Goal: Task Accomplishment & Management: Manage account settings

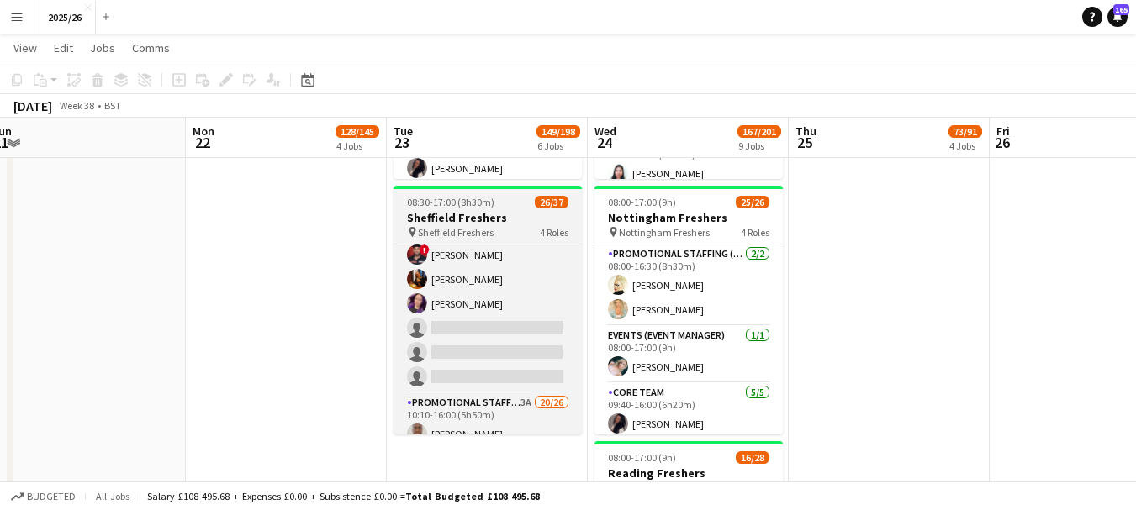
scroll to position [174, 0]
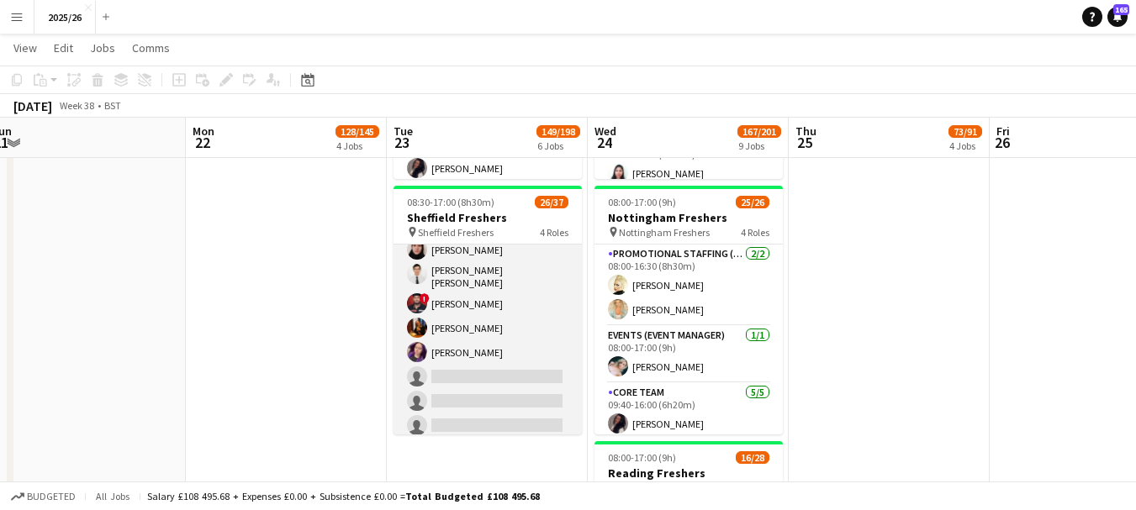
click at [484, 377] on app-card-role "Core Team 5A [DATE] 10:10-16:00 (5h50m) [PERSON_NAME] [PERSON_NAME] [PERSON_NAM…" at bounding box center [488, 325] width 188 height 233
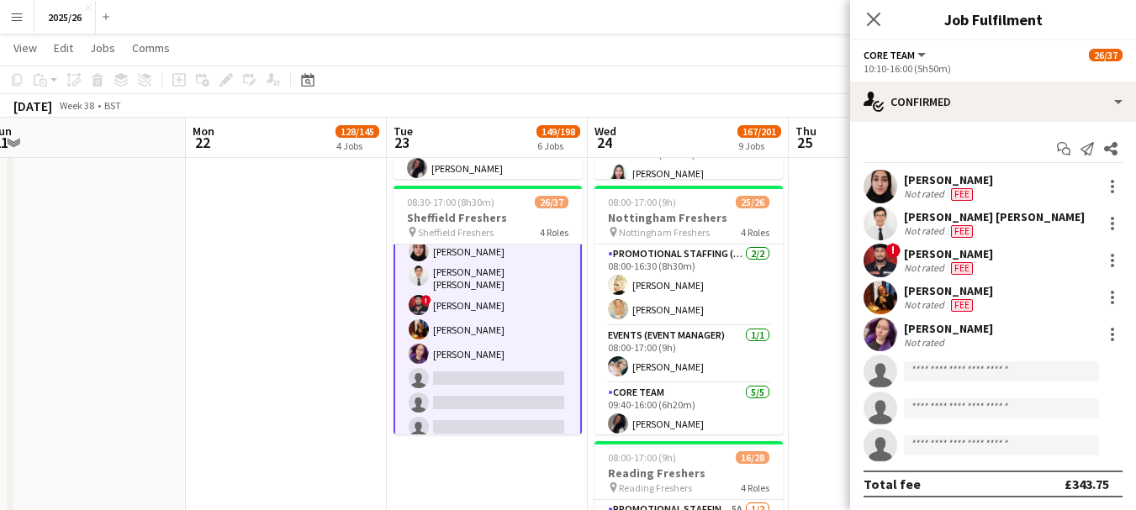
scroll to position [176, 0]
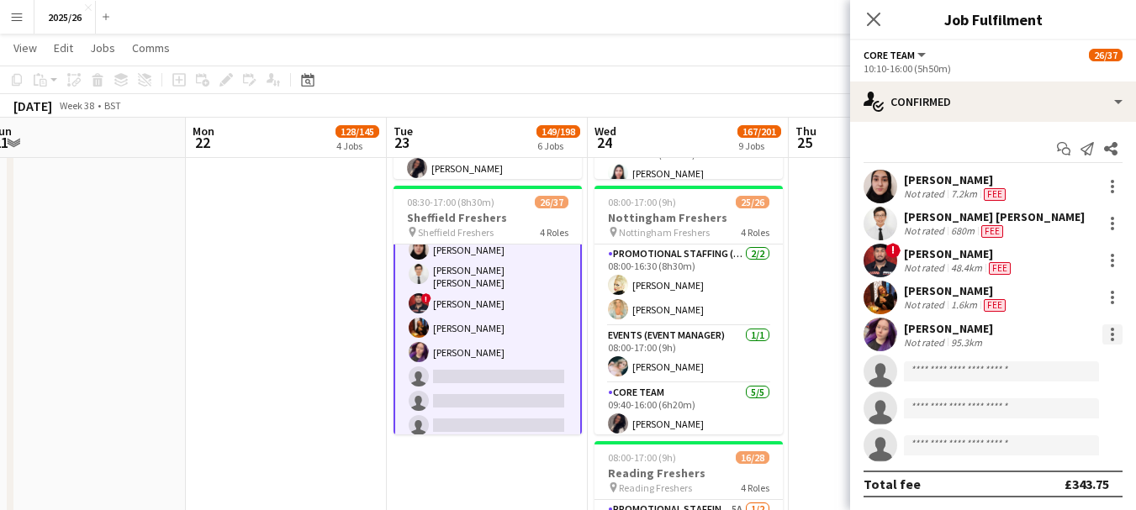
click at [1102, 336] on div at bounding box center [1112, 335] width 20 height 20
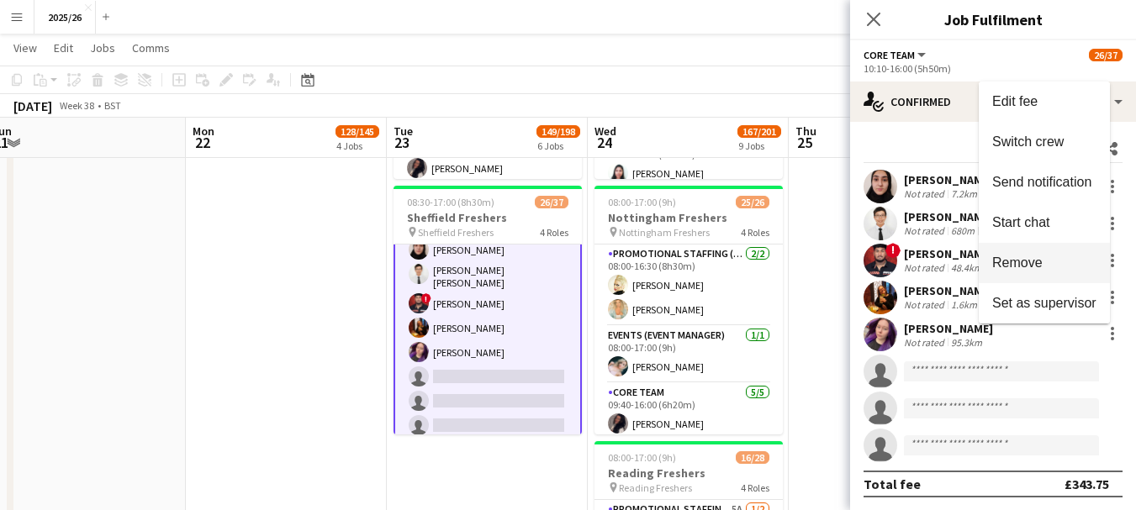
click at [1027, 262] on span "Remove" at bounding box center [1017, 263] width 50 height 14
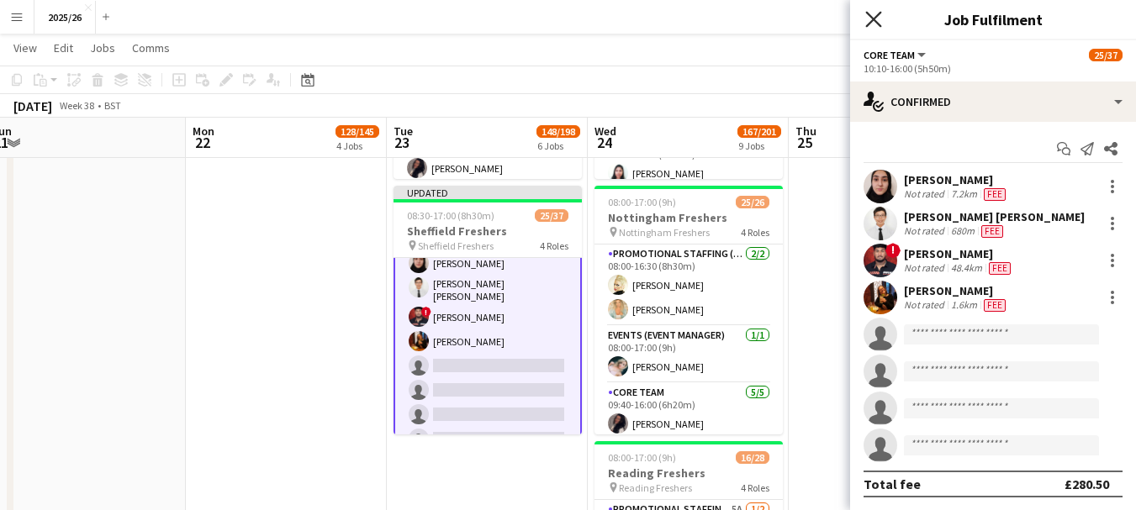
click at [876, 12] on icon "Close pop-in" at bounding box center [873, 19] width 16 height 16
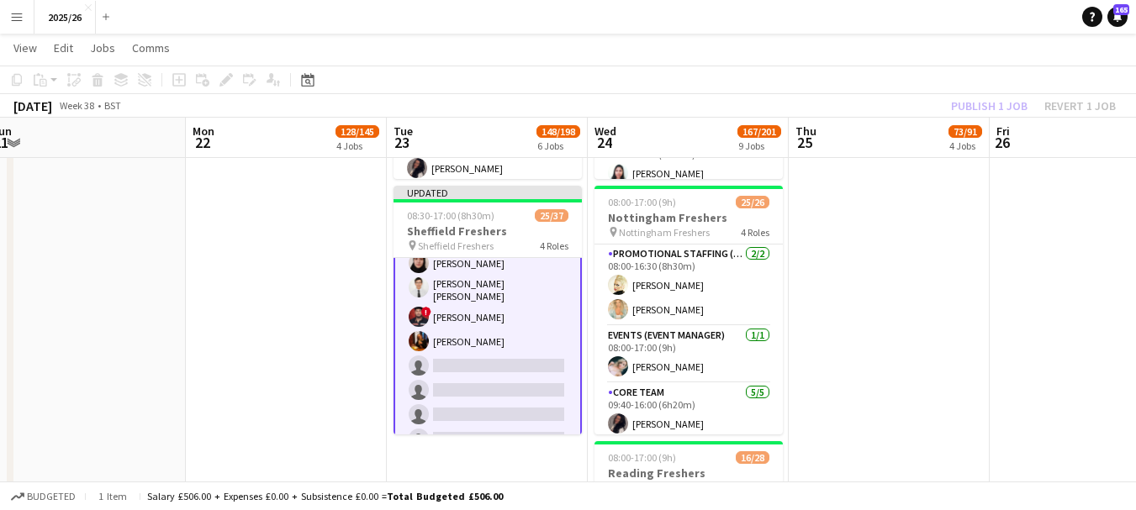
click at [1003, 111] on div "Publish 1 job Revert 1 job" at bounding box center [1033, 106] width 205 height 22
click at [1003, 111] on button "Publish 1 job" at bounding box center [989, 106] width 90 height 22
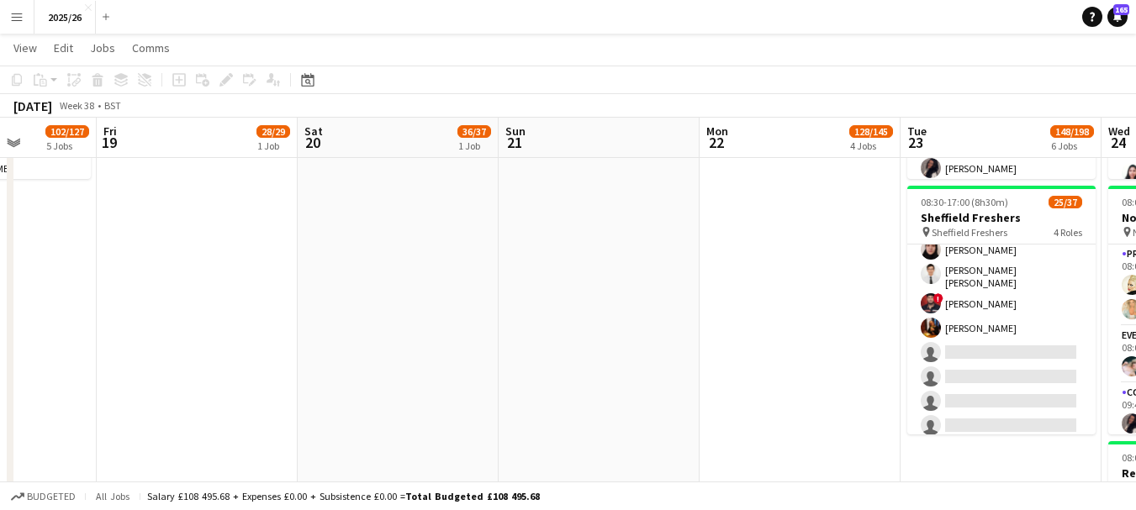
scroll to position [0, 506]
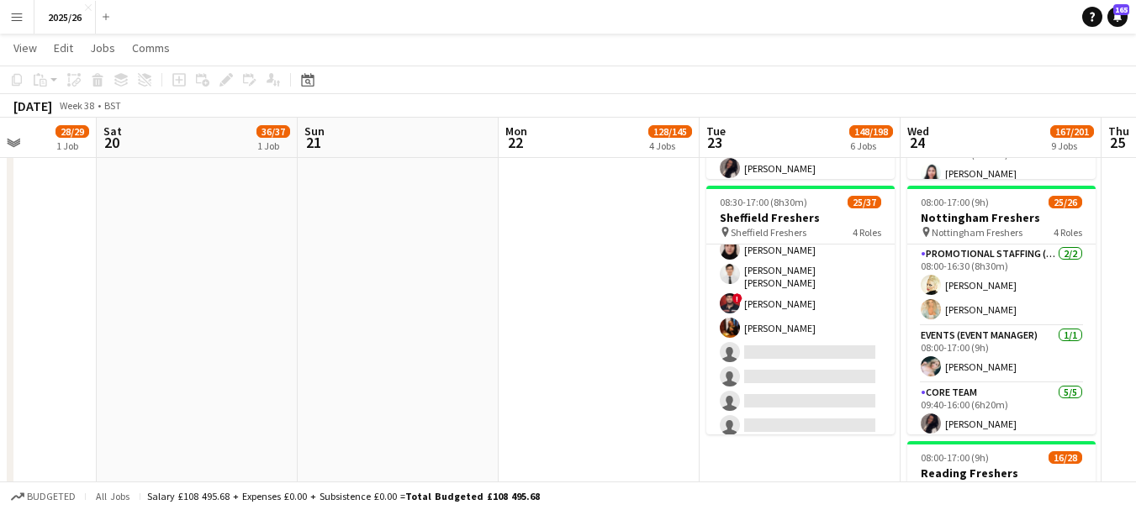
drag, startPoint x: 815, startPoint y: 365, endPoint x: 1148, endPoint y: 378, distance: 333.3
click at [1135, 378] on html "Menu Boards Boards Boards All jobs Status Workforce Workforce My Workforce Recr…" at bounding box center [568, 2] width 1136 height 2579
drag, startPoint x: 504, startPoint y: 296, endPoint x: 991, endPoint y: 254, distance: 489.5
click at [990, 254] on app-calendar-viewport "Wed 17 86/91 5 Jobs Thu 18 102/127 5 Jobs Fri 19 28/29 1 Job Sat 20 36/37 1 Job…" at bounding box center [568, 20] width 1136 height 2485
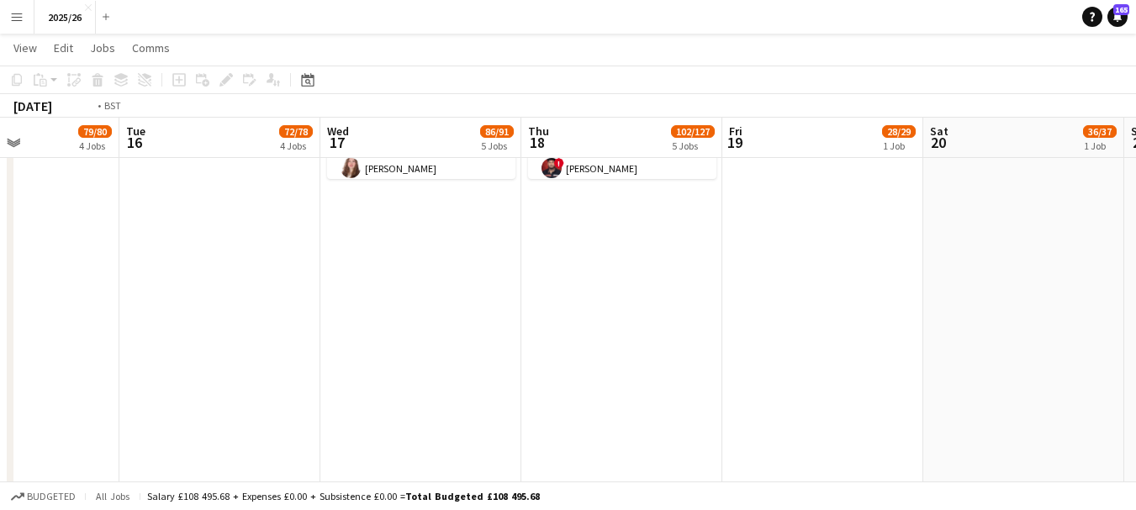
drag, startPoint x: 707, startPoint y: 353, endPoint x: 1060, endPoint y: 297, distance: 356.8
click at [1009, 317] on app-calendar-viewport "Sat 13 Sun 14 Mon 15 79/80 4 Jobs Tue 16 72/78 4 Jobs Wed 17 86/91 5 Jobs Thu 1…" at bounding box center [568, 20] width 1136 height 2485
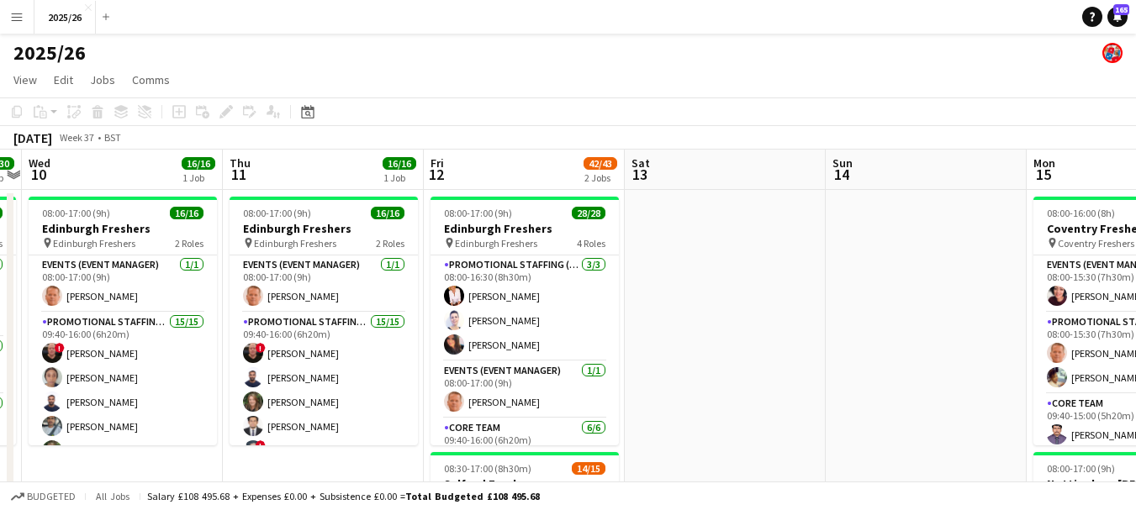
scroll to position [0, 355]
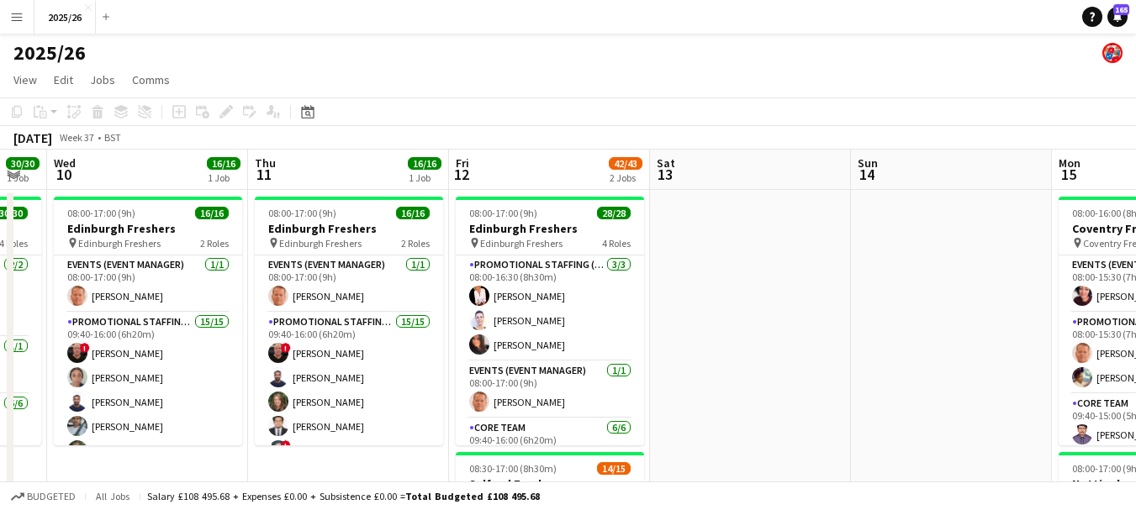
drag, startPoint x: 419, startPoint y: 387, endPoint x: 766, endPoint y: 378, distance: 347.4
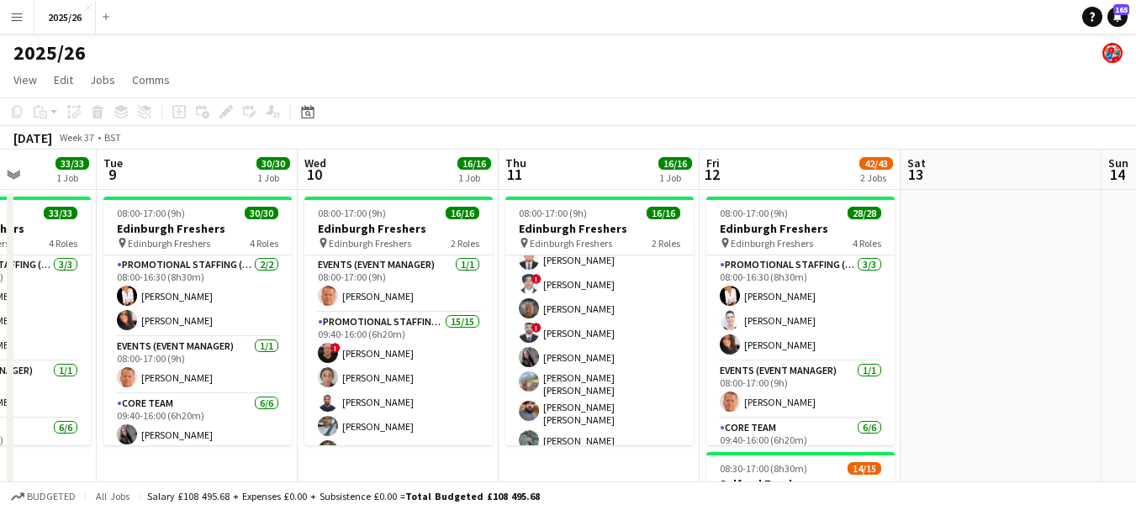
scroll to position [0, 462]
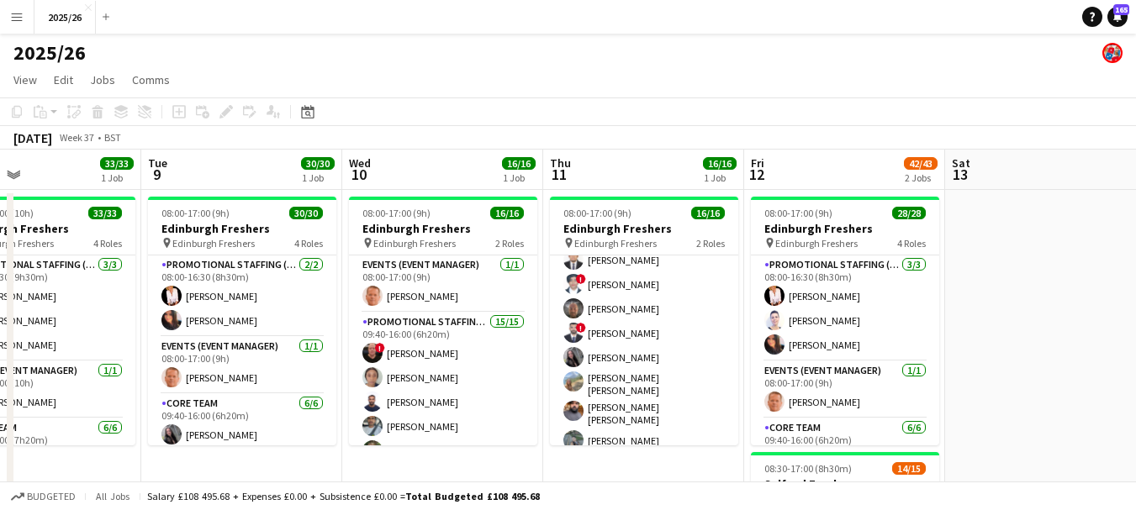
drag, startPoint x: 718, startPoint y: 373, endPoint x: 1013, endPoint y: 300, distance: 304.1
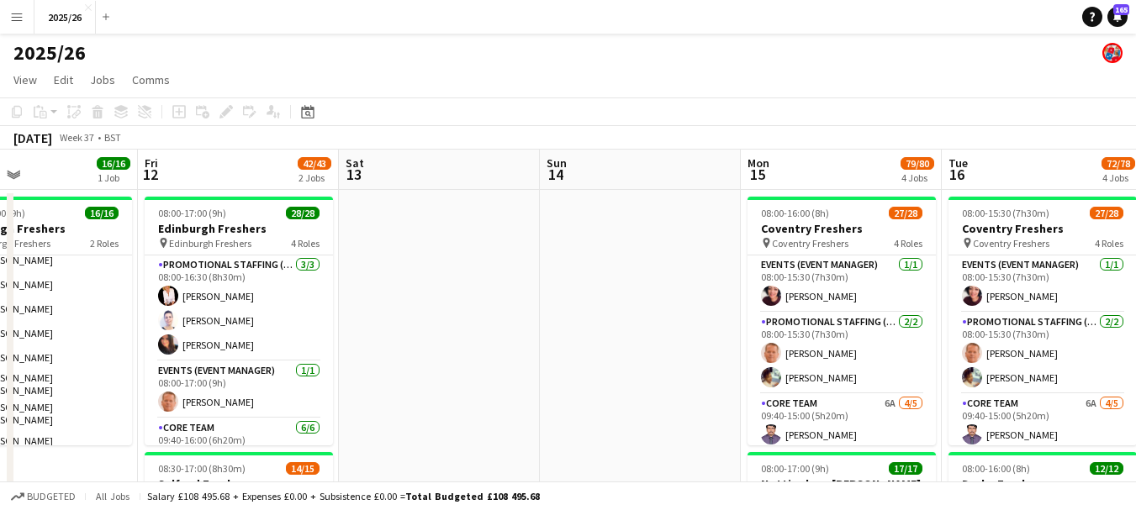
drag, startPoint x: 1011, startPoint y: 293, endPoint x: 129, endPoint y: 389, distance: 887.2
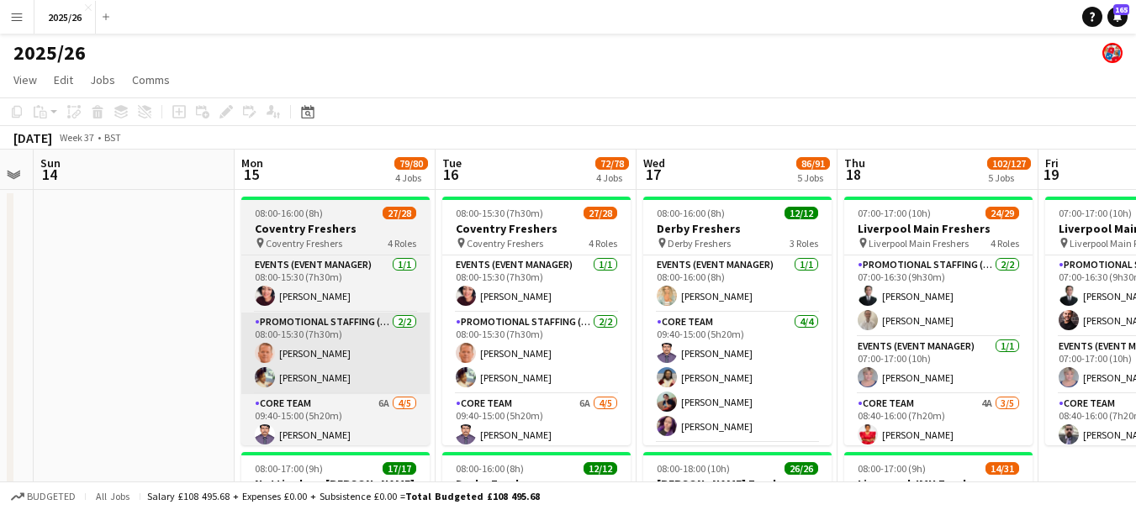
drag, startPoint x: 425, startPoint y: 396, endPoint x: 327, endPoint y: 392, distance: 97.6
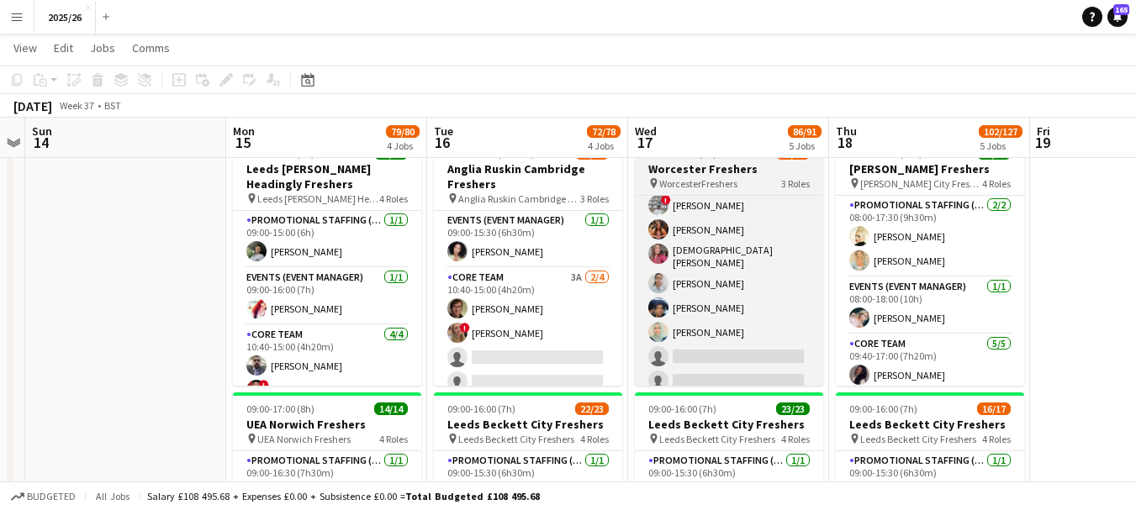
scroll to position [299, 0]
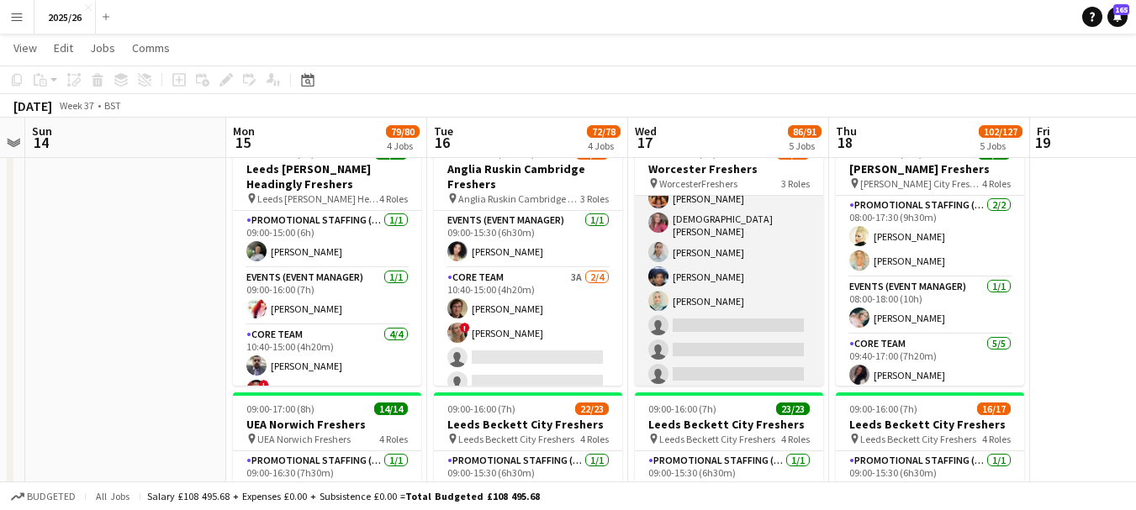
click at [753, 320] on app-card-role "Promotional Staffing (Brand Ambassadors) 3A [DATE] 09:40-16:00 (6h20m) Obianuju…" at bounding box center [729, 226] width 188 height 330
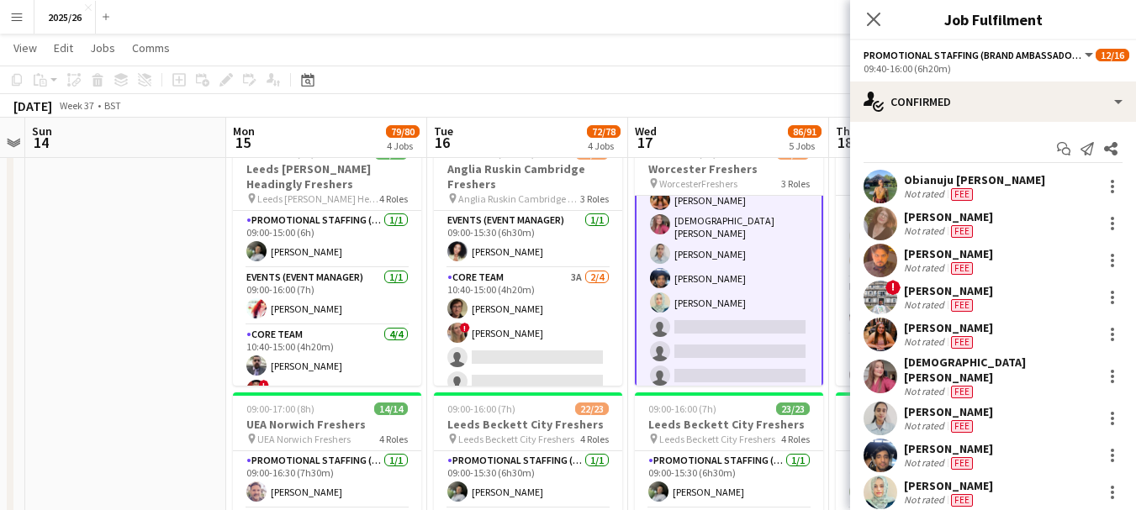
scroll to position [300, 0]
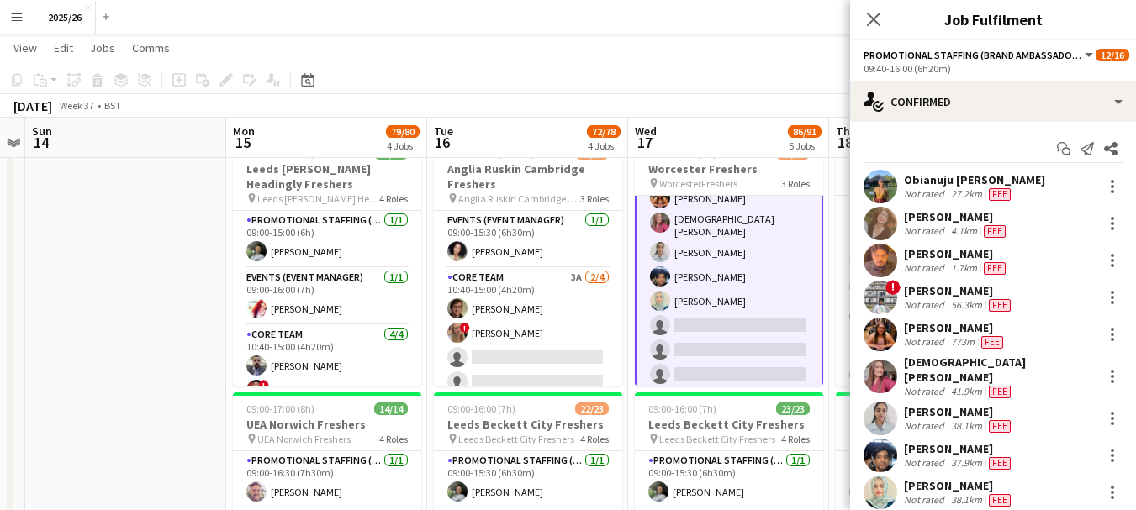
drag, startPoint x: 1123, startPoint y: 360, endPoint x: 1133, endPoint y: 383, distance: 25.6
click at [1133, 383] on mat-expansion-panel "check Confirmed Start chat Send notification Share Obianuju [PERSON_NAME] Not r…" at bounding box center [993, 316] width 286 height 389
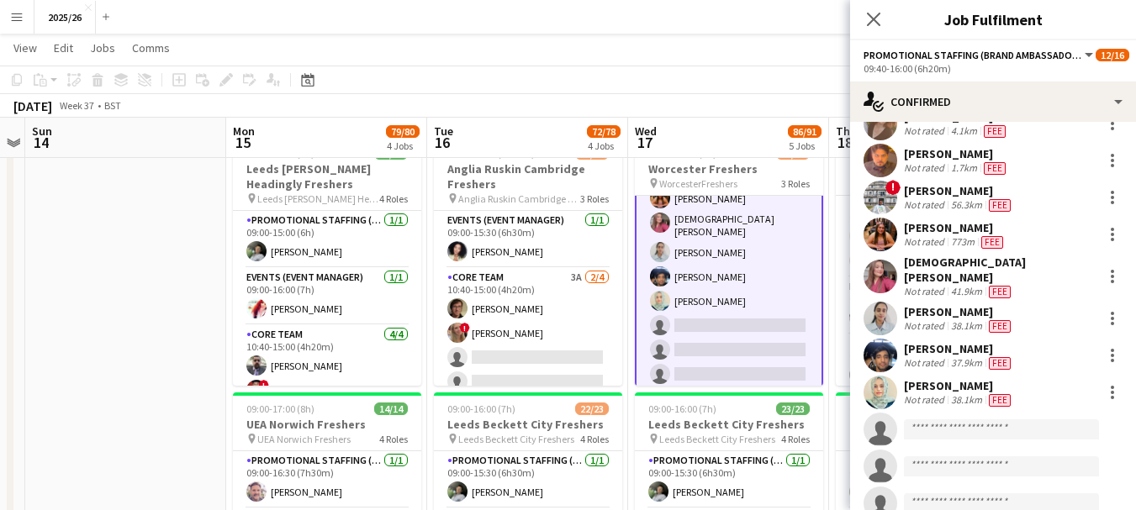
scroll to position [149, 0]
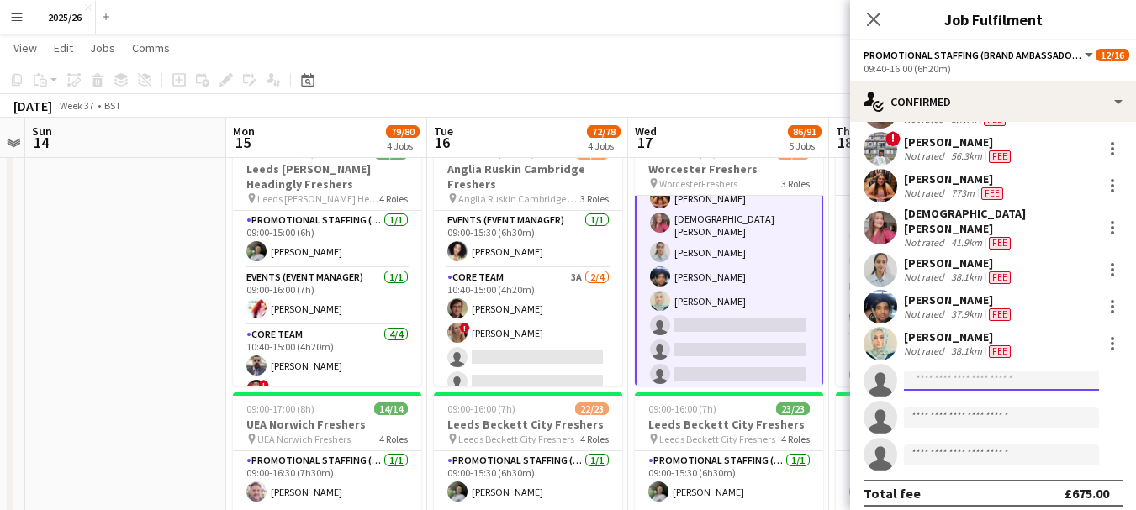
click at [969, 371] on input at bounding box center [1001, 381] width 195 height 20
type input "*"
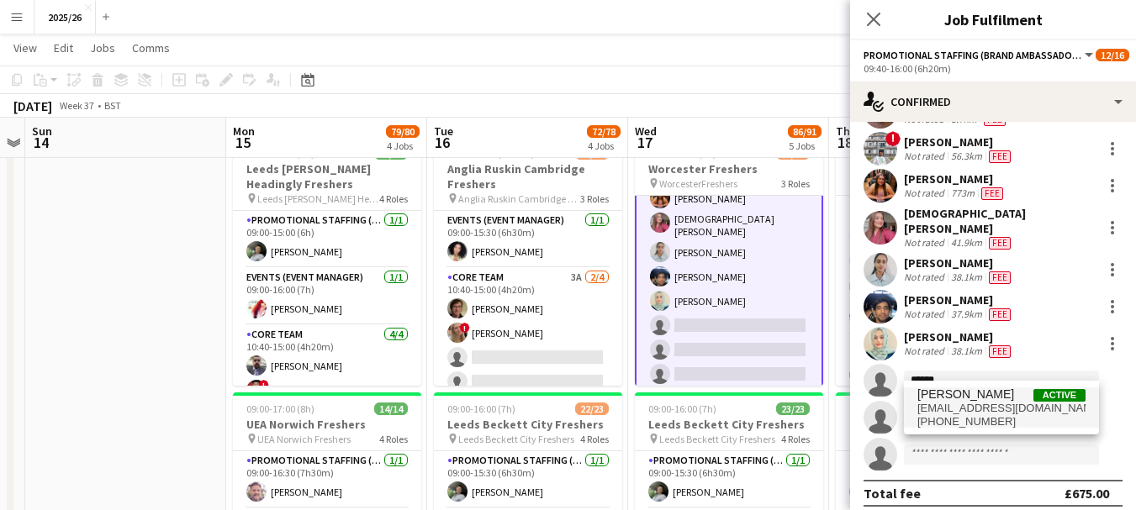
type input "******"
click at [965, 410] on span "[EMAIL_ADDRESS][DOMAIN_NAME]" at bounding box center [1001, 408] width 168 height 13
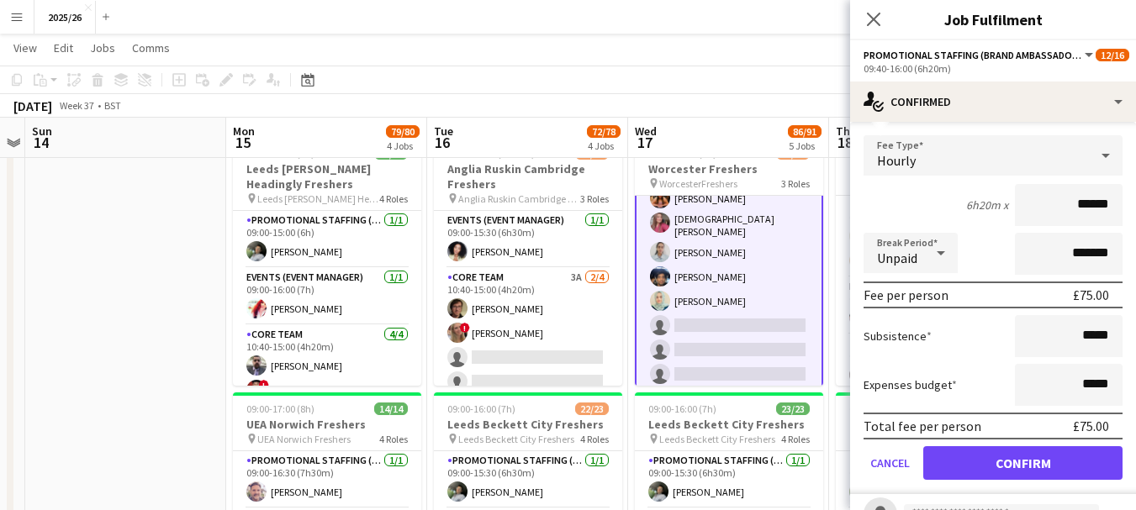
type input "******"
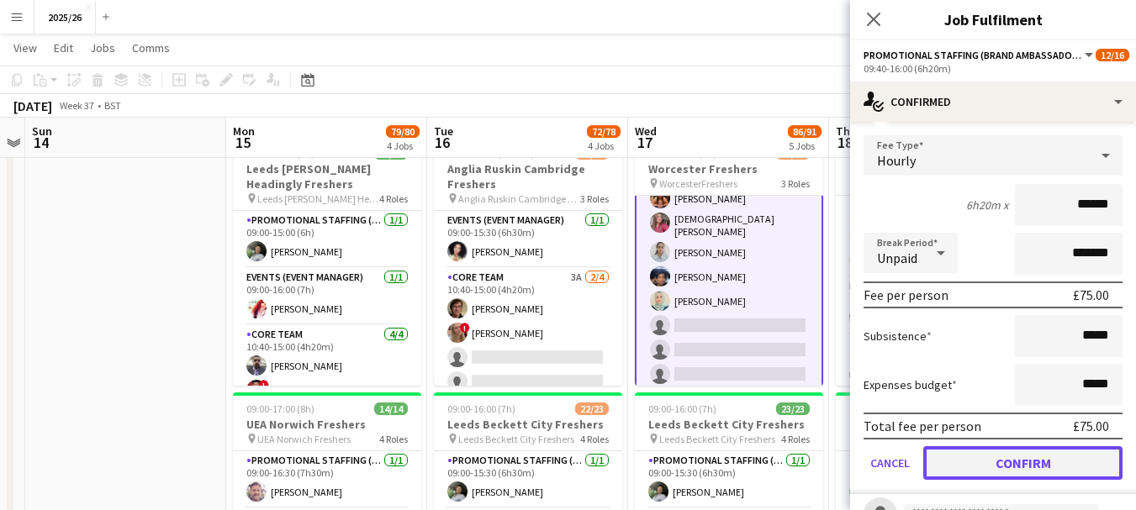
click at [1047, 464] on button "Confirm" at bounding box center [1022, 464] width 199 height 34
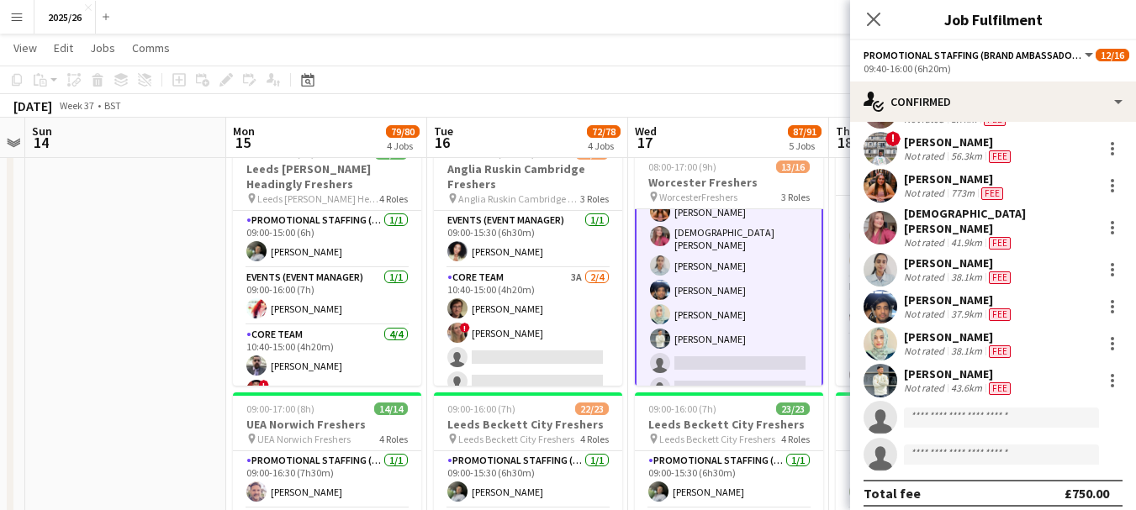
click at [938, 367] on div "[PERSON_NAME]" at bounding box center [959, 374] width 110 height 15
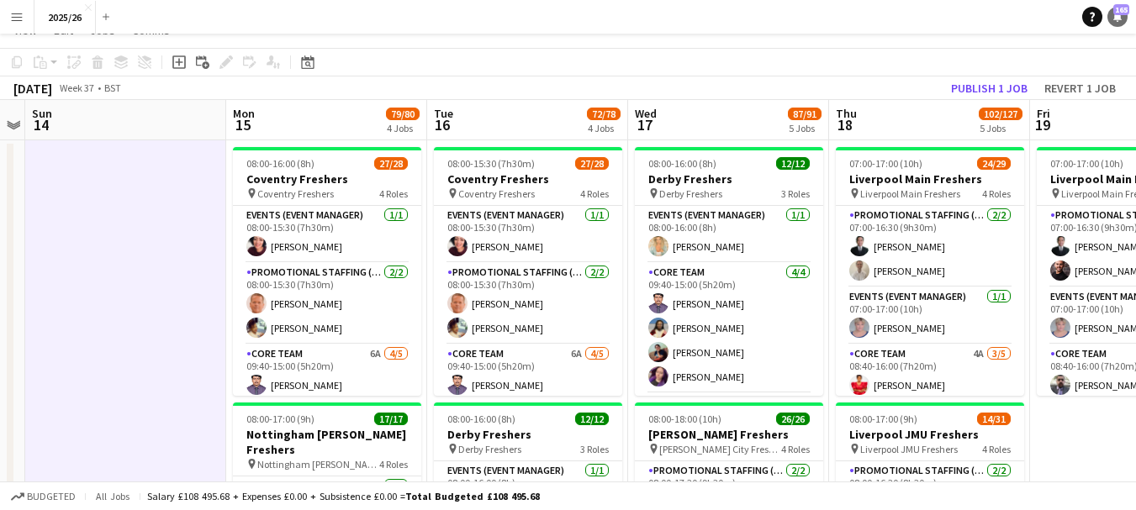
scroll to position [19, 0]
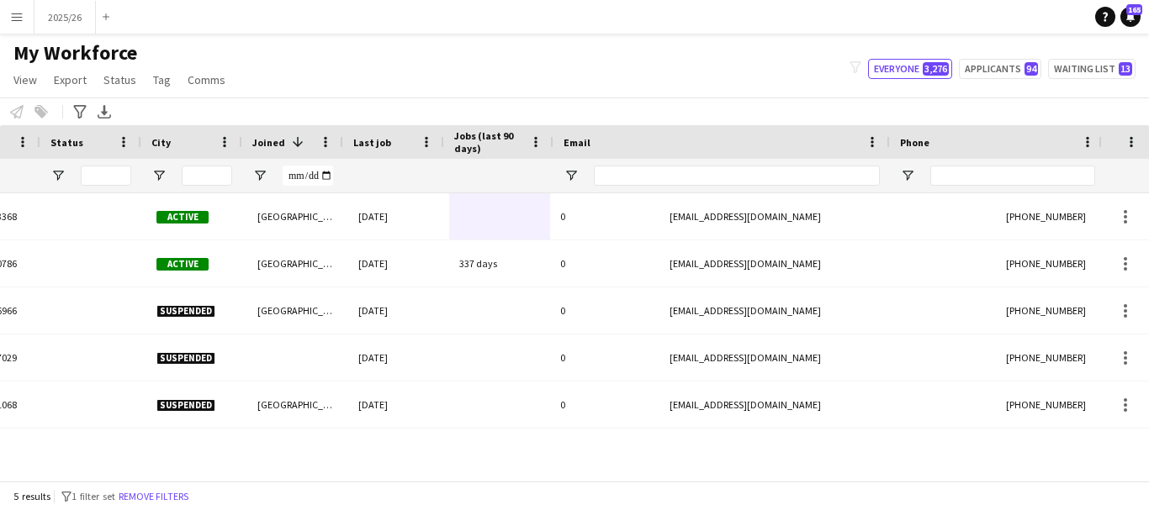
scroll to position [0, 439]
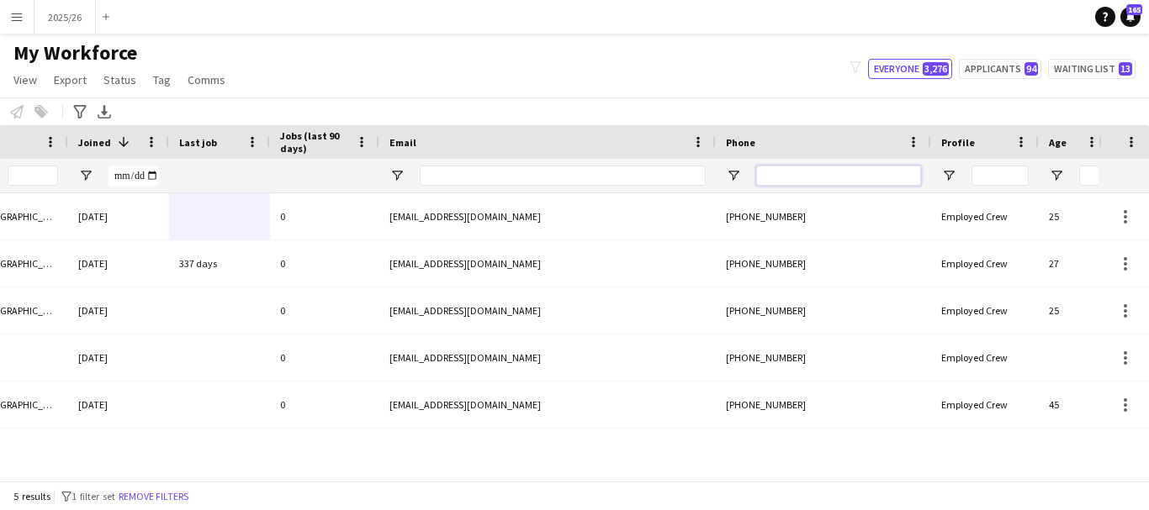
click at [772, 167] on input "Phone Filter Input" at bounding box center [838, 176] width 165 height 20
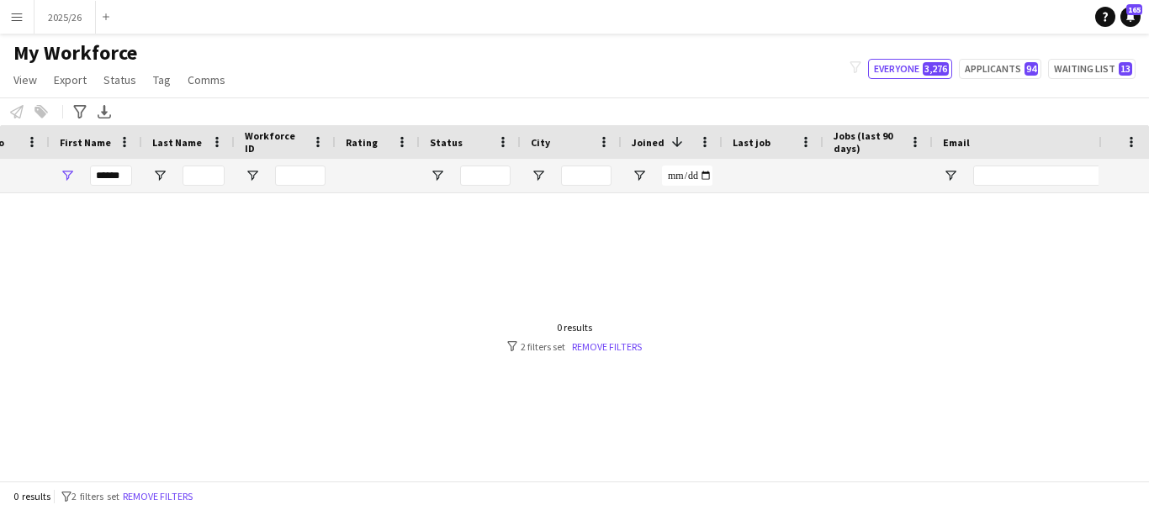
scroll to position [0, 0]
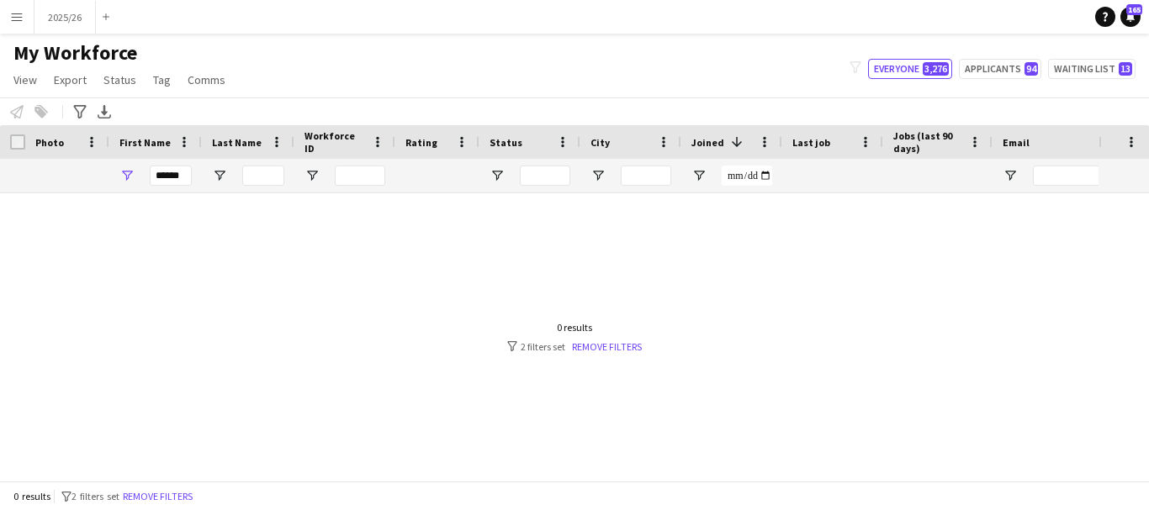
type input "******"
drag, startPoint x: 180, startPoint y: 181, endPoint x: 48, endPoint y: 193, distance: 132.6
click at [58, 191] on div at bounding box center [911, 176] width 1823 height 34
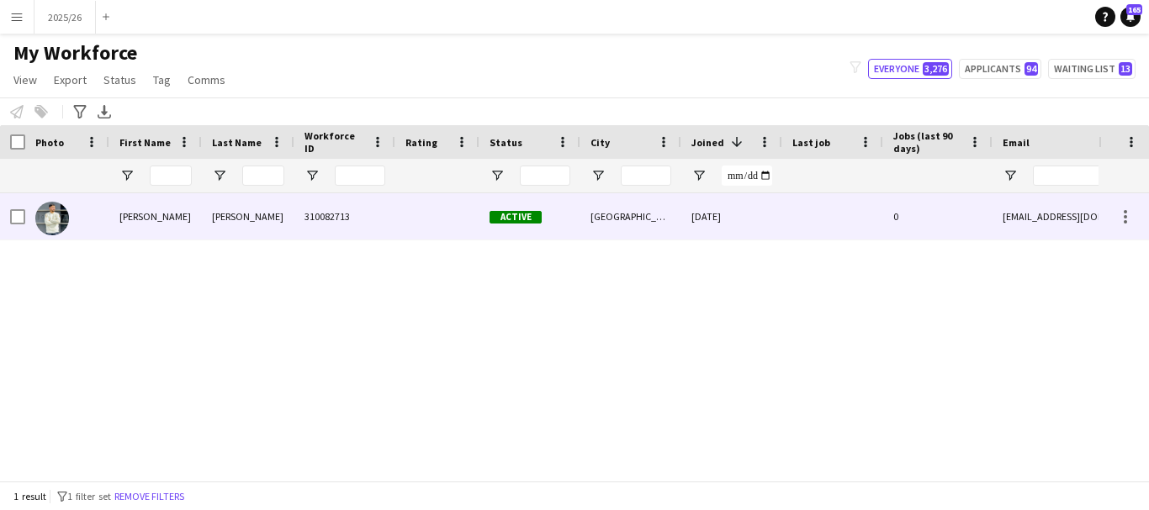
click at [197, 230] on div "Ali" at bounding box center [155, 216] width 93 height 46
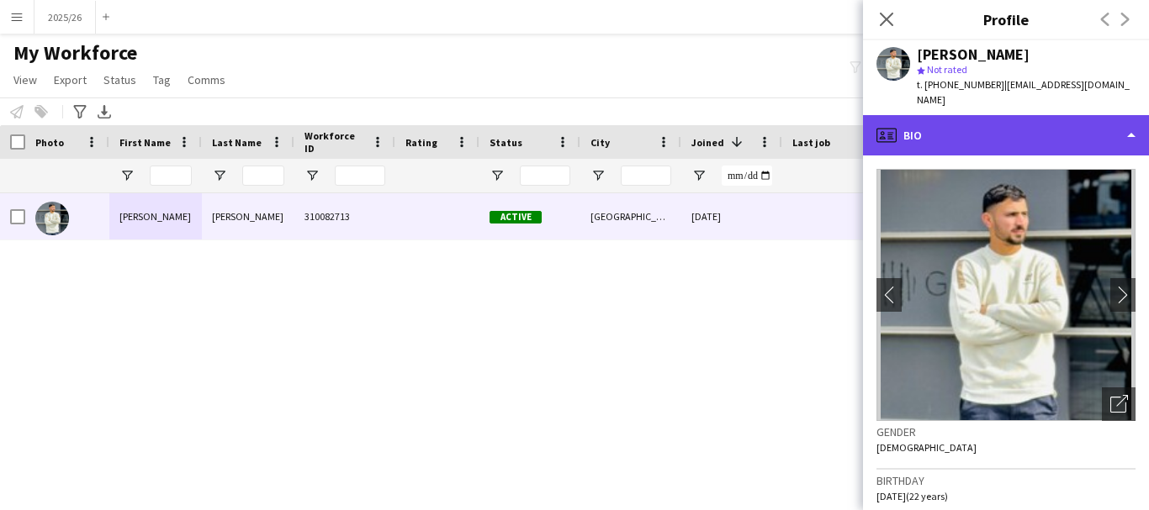
click at [1085, 121] on div "profile Bio" at bounding box center [1006, 135] width 286 height 40
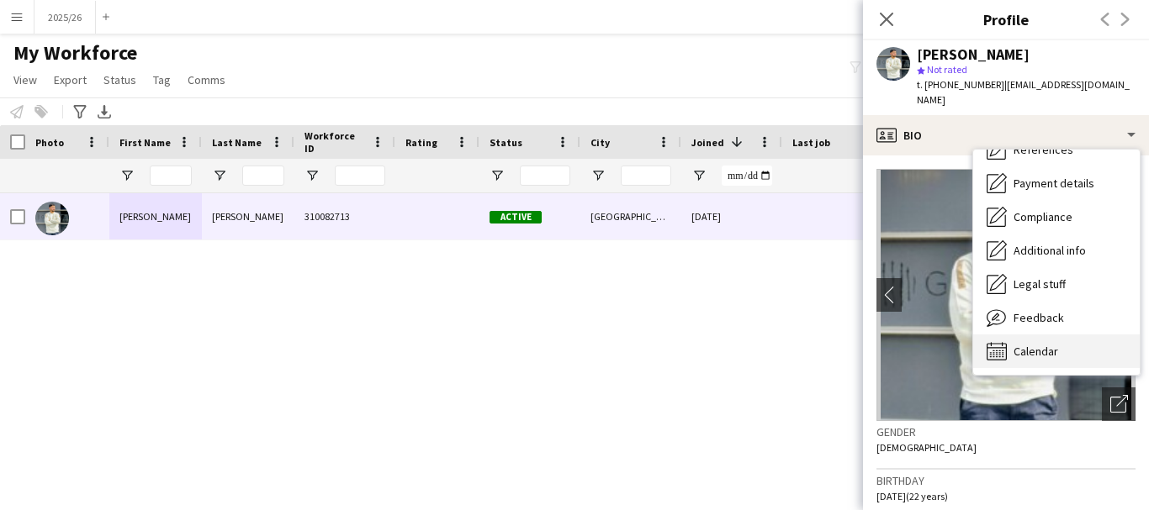
click at [1100, 337] on div "Calendar Calendar" at bounding box center [1056, 352] width 167 height 34
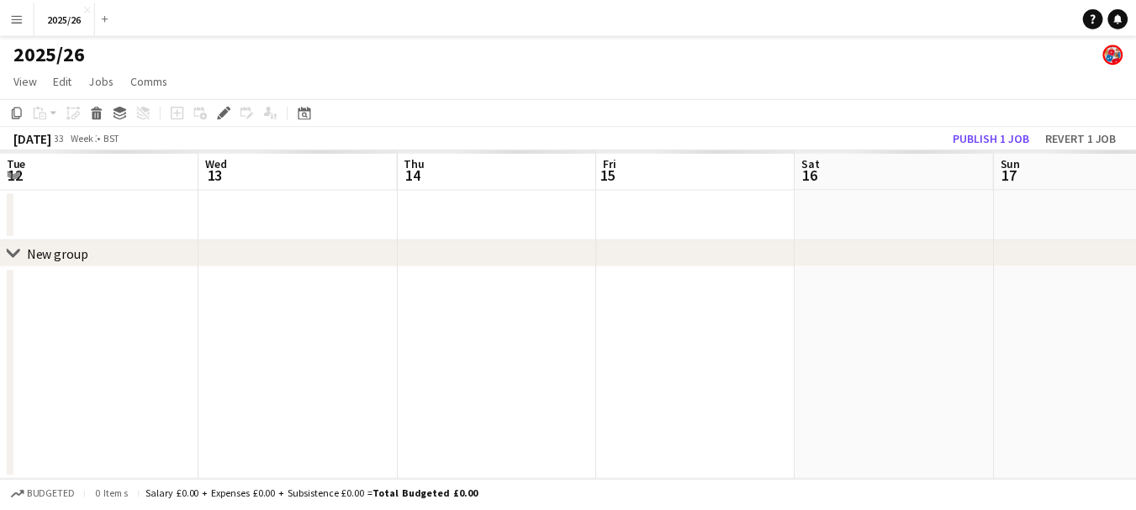
scroll to position [0, 579]
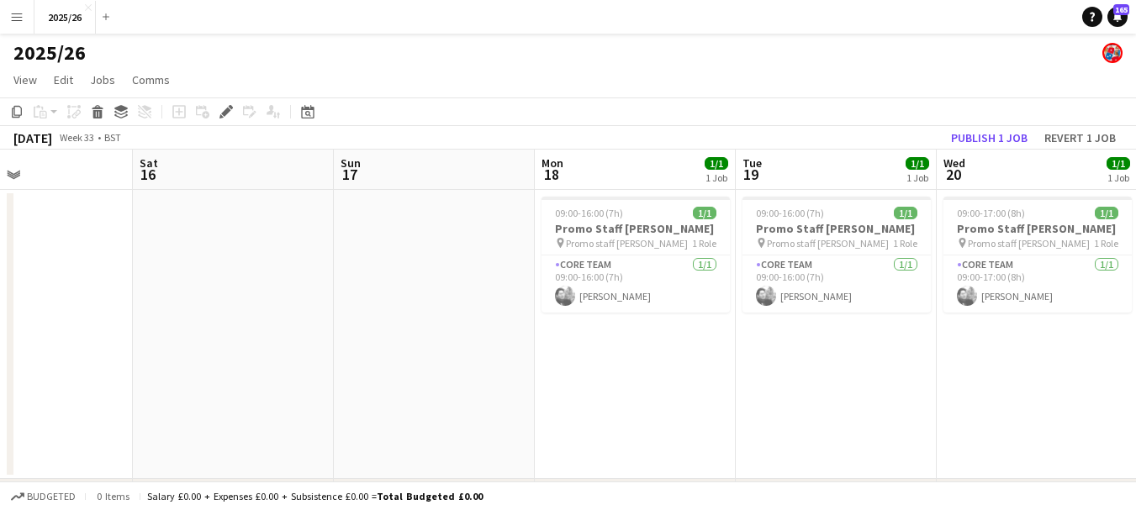
drag, startPoint x: 637, startPoint y: 307, endPoint x: 246, endPoint y: 261, distance: 394.6
click at [246, 261] on app-calendar-viewport "Tue 12 1/1 1 Job Wed 13 1/1 1 Job Thu 14 1/1 1 Job Fri 15 Sat 16 Sun 17 Mon 18 …" at bounding box center [568, 353] width 1136 height 407
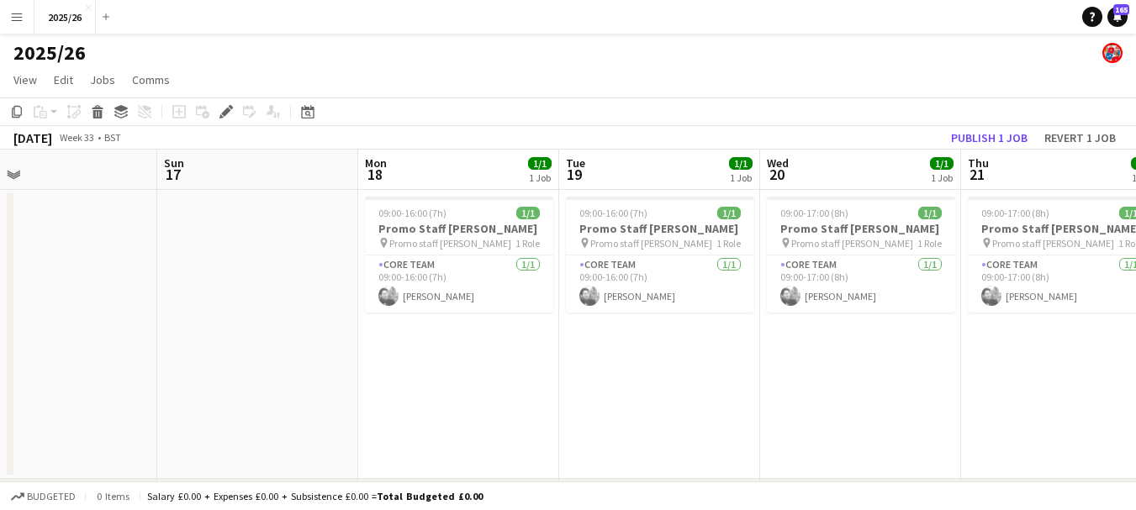
drag, startPoint x: 800, startPoint y: 300, endPoint x: 167, endPoint y: 294, distance: 632.4
click at [167, 294] on app-calendar-viewport "Wed 13 1/1 1 Job Thu 14 1/1 1 Job Fri 15 Sat 16 Sun 17 Mon 18 1/1 1 Job Tue 19 …" at bounding box center [568, 353] width 1136 height 407
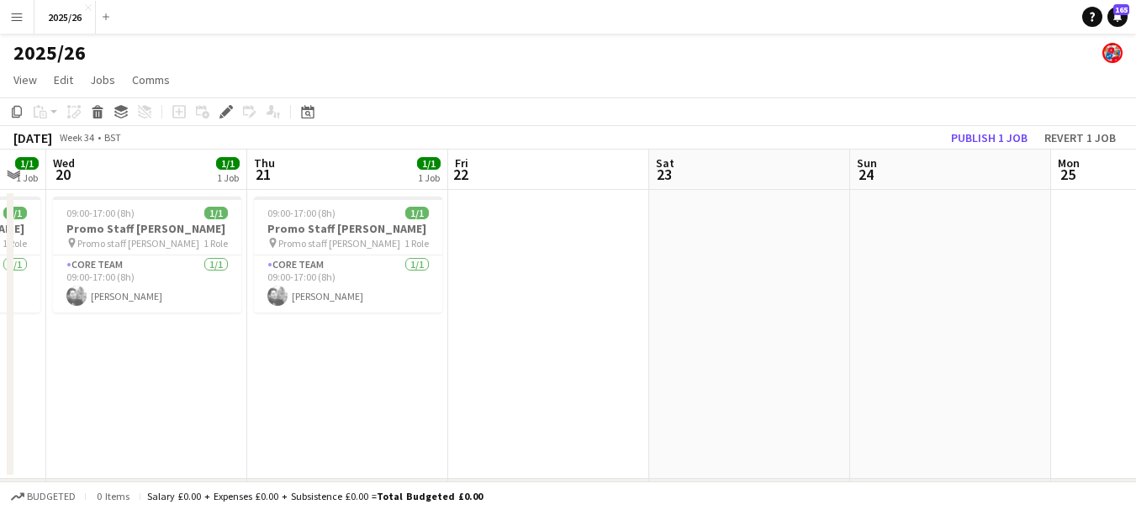
drag, startPoint x: 558, startPoint y: 341, endPoint x: 43, endPoint y: 363, distance: 516.0
click at [43, 363] on app-calendar-viewport "Sun 17 Mon 18 1/1 1 Job Tue 19 1/1 1 Job Wed 20 1/1 1 Job Thu 21 1/1 1 Job Fri …" at bounding box center [568, 353] width 1136 height 407
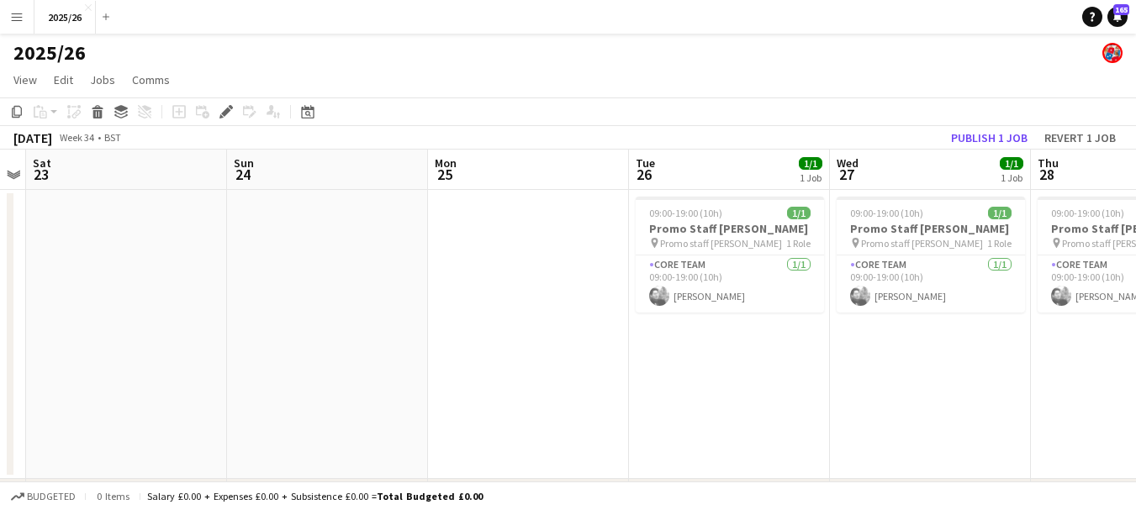
drag, startPoint x: 761, startPoint y: 261, endPoint x: 222, endPoint y: 320, distance: 542.2
click at [222, 320] on app-calendar-viewport "Wed 20 1/1 1 Job Thu 21 1/1 1 Job Fri 22 Sat 23 Sun 24 Mon 25 Tue 26 1/1 1 Job …" at bounding box center [568, 353] width 1136 height 407
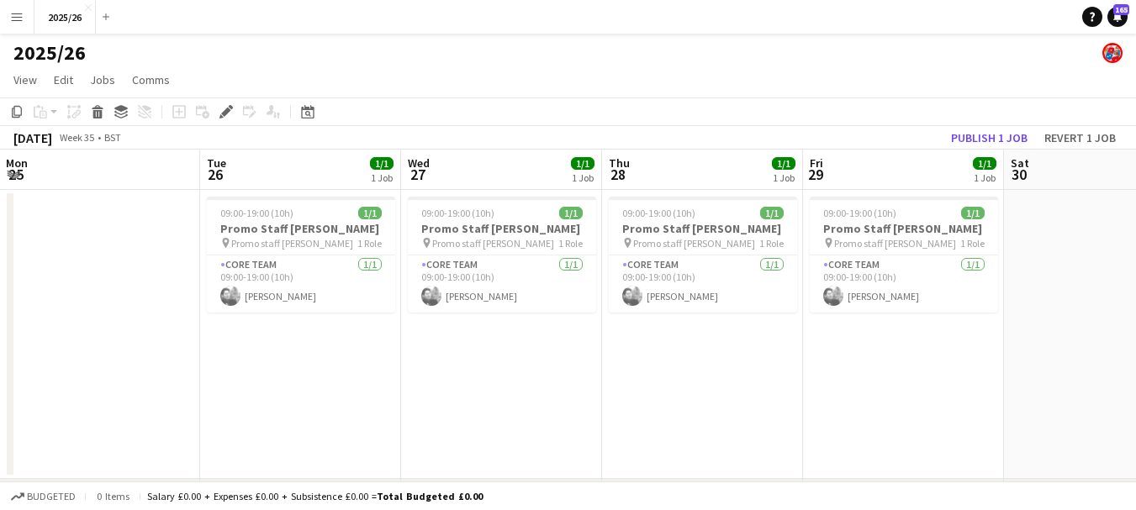
drag, startPoint x: 802, startPoint y: 383, endPoint x: 514, endPoint y: 393, distance: 288.6
click at [329, 412] on app-calendar-viewport "Fri 22 Sat 23 Sun 24 Mon 25 Tue 26 1/1 1 Job Wed 27 1/1 1 Job Thu 28 1/1 1 Job …" at bounding box center [568, 353] width 1136 height 407
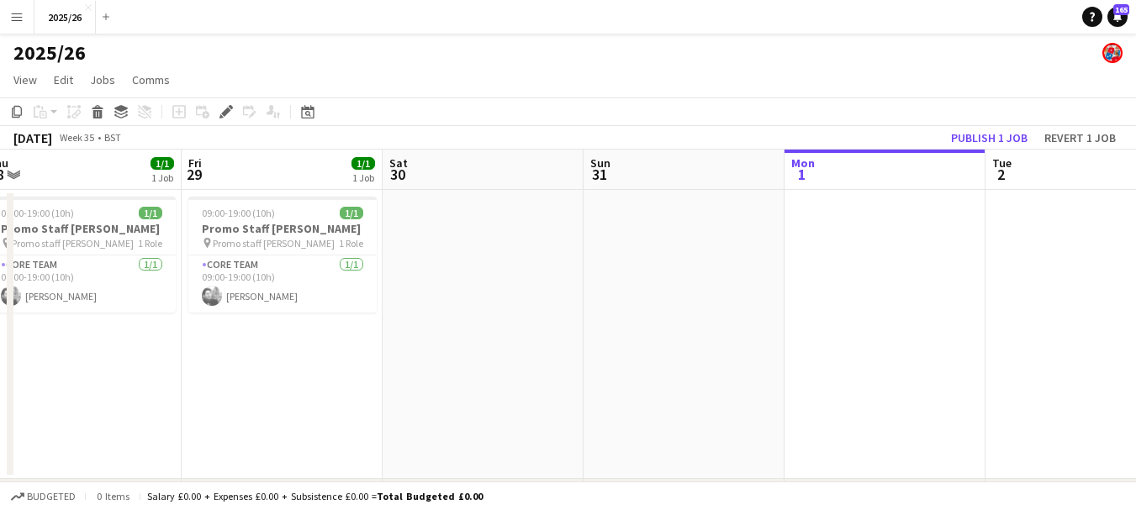
drag, startPoint x: 899, startPoint y: 343, endPoint x: 491, endPoint y: 302, distance: 409.9
click at [426, 323] on app-calendar-viewport "Mon 25 Tue 26 1/1 1 Job Wed 27 1/1 1 Job Thu 28 1/1 1 Job Fri 29 1/1 1 Job Sat …" at bounding box center [568, 353] width 1136 height 407
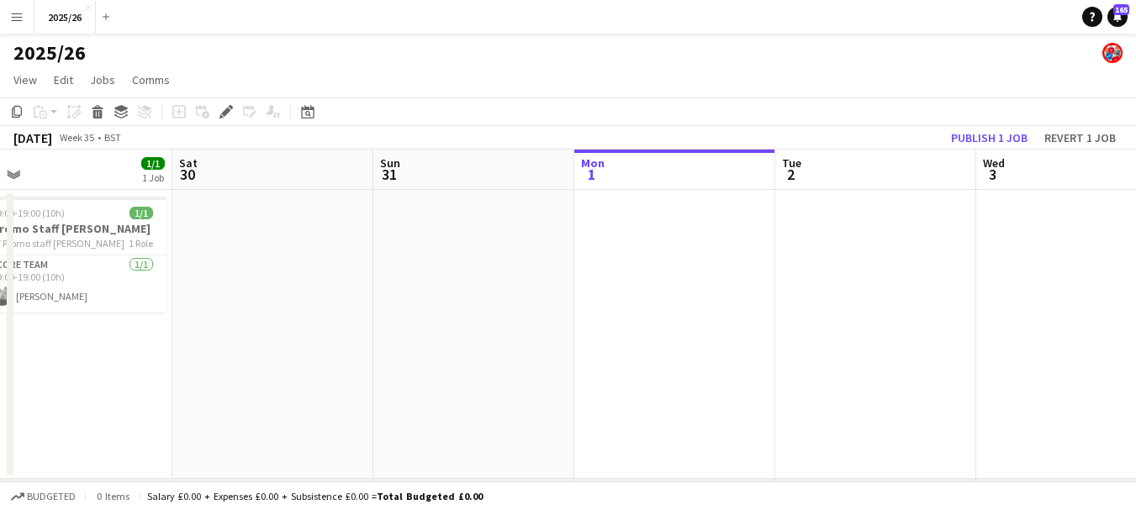
drag, startPoint x: 965, startPoint y: 308, endPoint x: 621, endPoint y: 334, distance: 345.8
click at [610, 336] on app-calendar-viewport "Tue 26 1/1 1 Job Wed 27 1/1 1 Job Thu 28 1/1 1 Job Fri 29 1/1 1 Job Sat 30 Sun …" at bounding box center [568, 353] width 1136 height 407
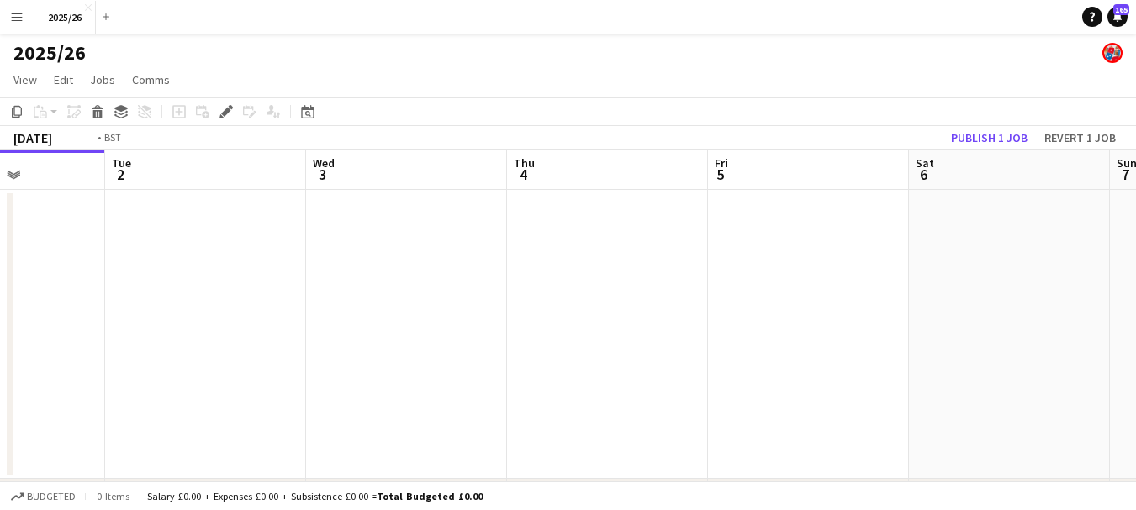
drag, startPoint x: 1072, startPoint y: 325, endPoint x: 593, endPoint y: 371, distance: 481.5
click at [593, 371] on app-calendar-viewport "Fri 29 1/1 1 Job Sat 30 Sun 31 Mon 1 Tue 2 Wed 3 Thu 4 Fri 5 Sat 6 Sun 7 Mon 8 …" at bounding box center [568, 353] width 1136 height 407
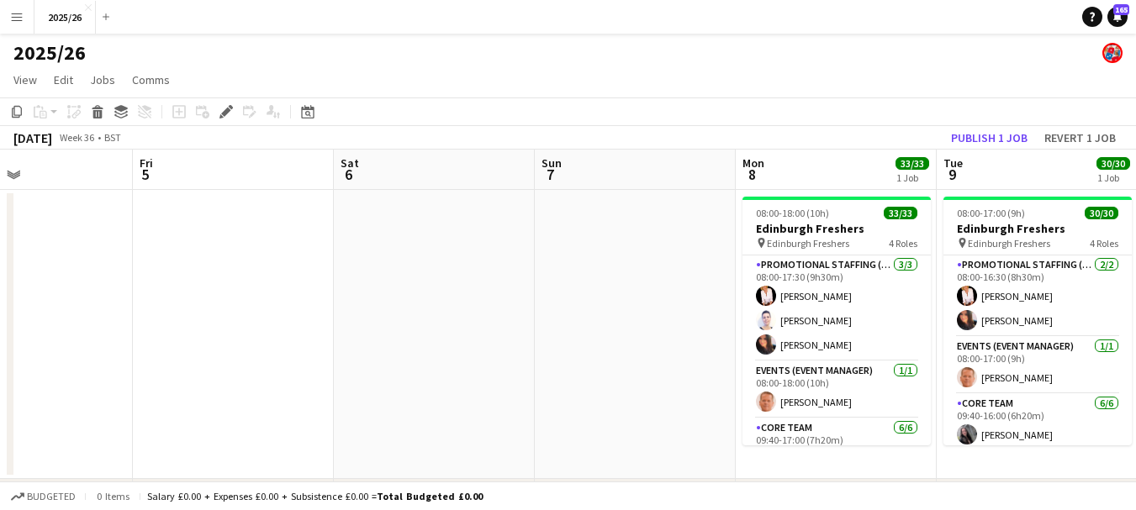
drag, startPoint x: 1051, startPoint y: 359, endPoint x: 571, endPoint y: 411, distance: 483.0
click at [571, 411] on app-calendar-viewport "Mon 1 Tue 2 Wed 3 Thu 4 Fri 5 Sat 6 Sun 7 Mon 8 33/33 1 Job Tue 9 30/30 1 Job W…" at bounding box center [568, 353] width 1136 height 407
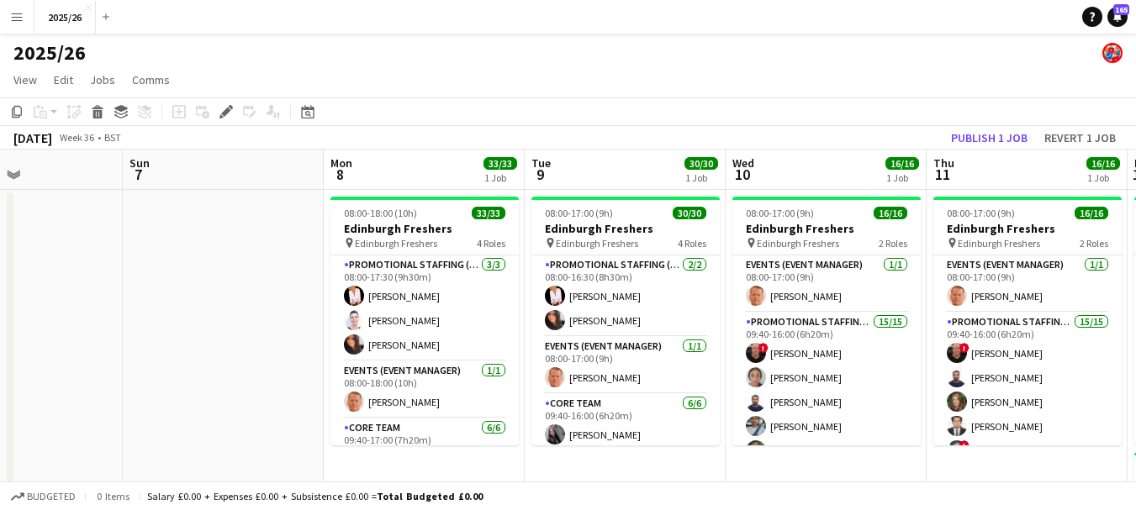
drag, startPoint x: 954, startPoint y: 344, endPoint x: 648, endPoint y: 346, distance: 306.1
click at [648, 346] on app-calendar-viewport "Wed 3 Thu 4 Fri 5 Sat 6 Sun 7 Mon 8 33/33 1 Job Tue 9 30/30 1 Job Wed 10 16/16 …" at bounding box center [568, 481] width 1136 height 663
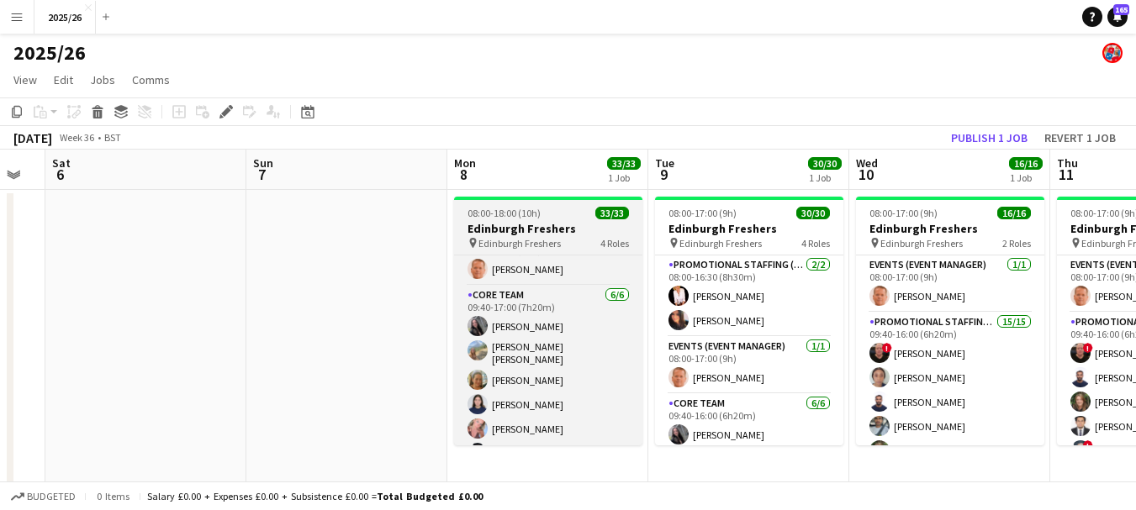
scroll to position [167, 0]
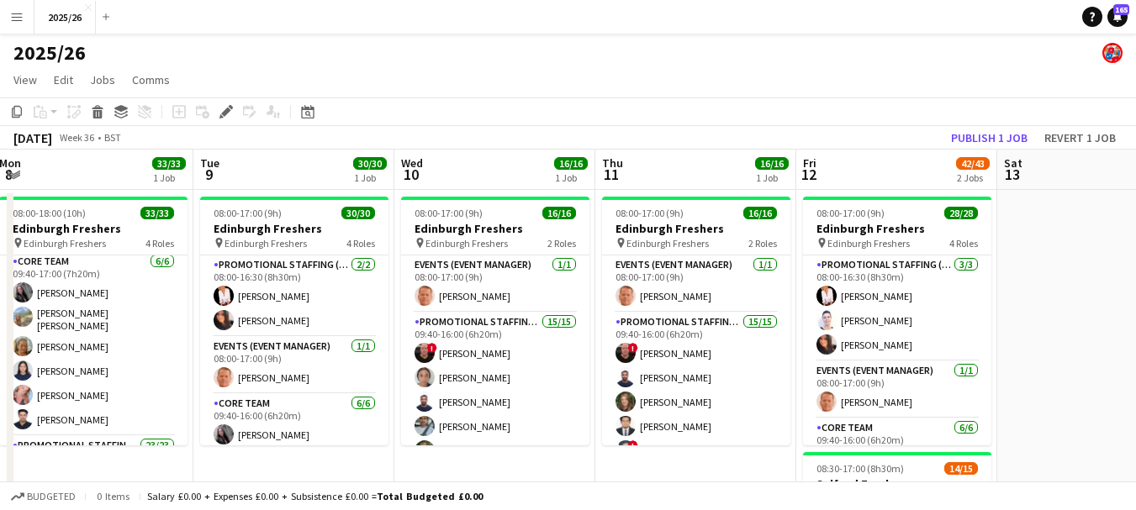
drag, startPoint x: 848, startPoint y: 398, endPoint x: 396, endPoint y: 389, distance: 451.7
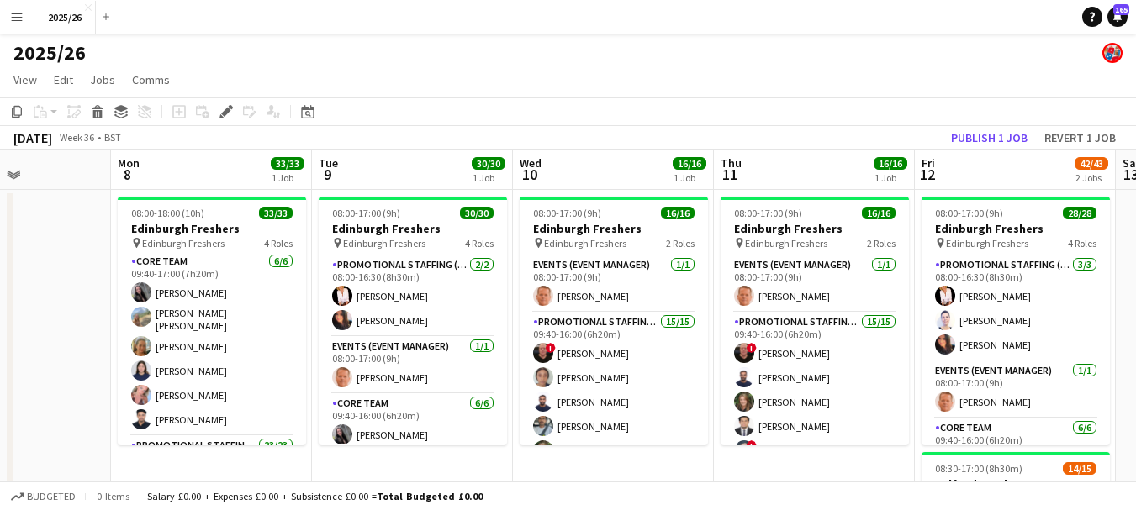
scroll to position [0, 459]
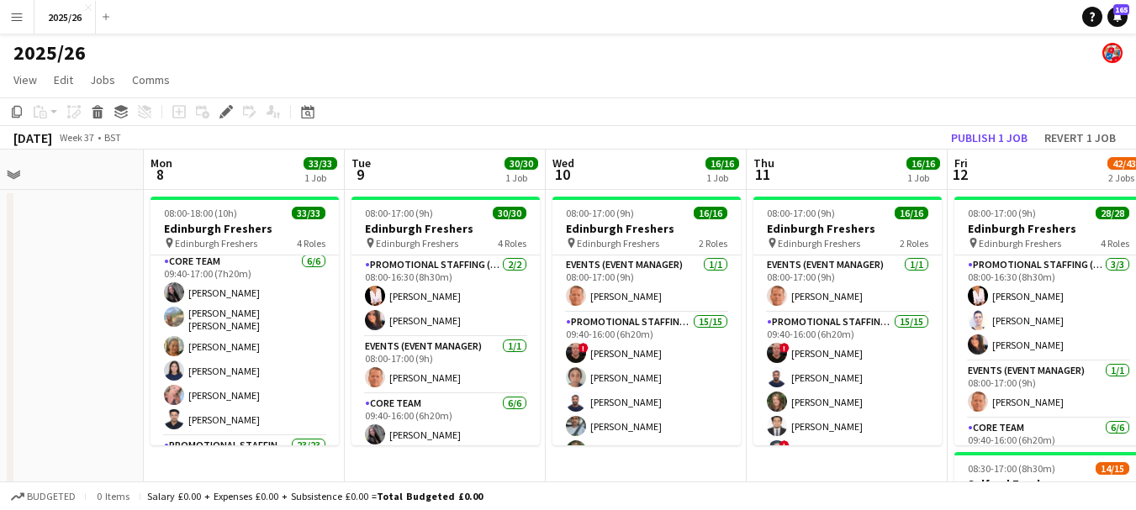
drag, startPoint x: 260, startPoint y: 216, endPoint x: 408, endPoint y: 231, distance: 148.8
